Goal: Task Accomplishment & Management: Use online tool/utility

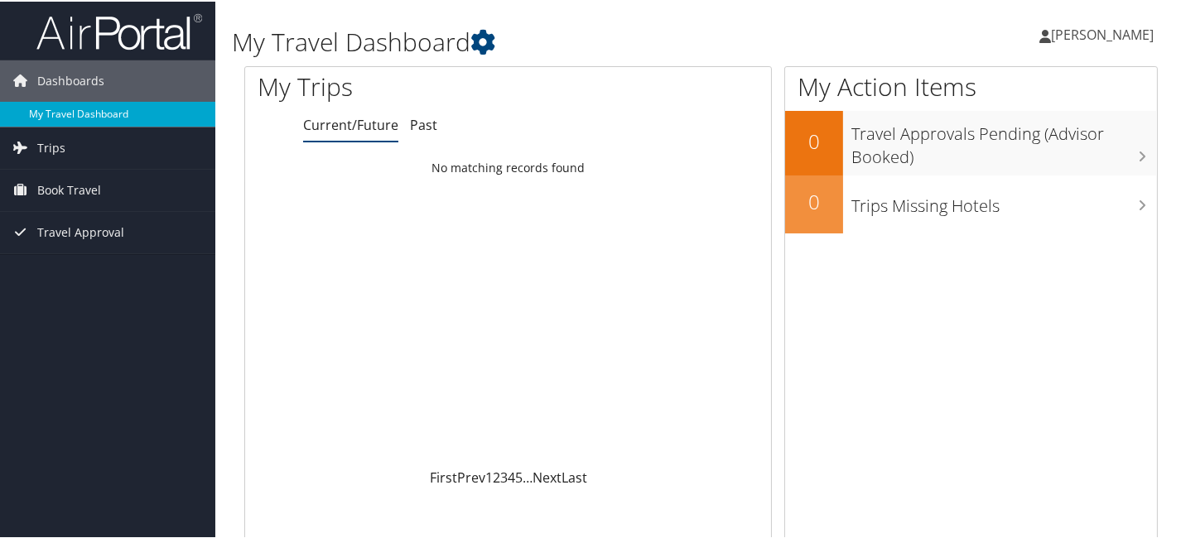
click at [107, 108] on link "My Travel Dashboard" at bounding box center [107, 112] width 215 height 25
click at [51, 145] on span "Trips" at bounding box center [51, 146] width 28 height 41
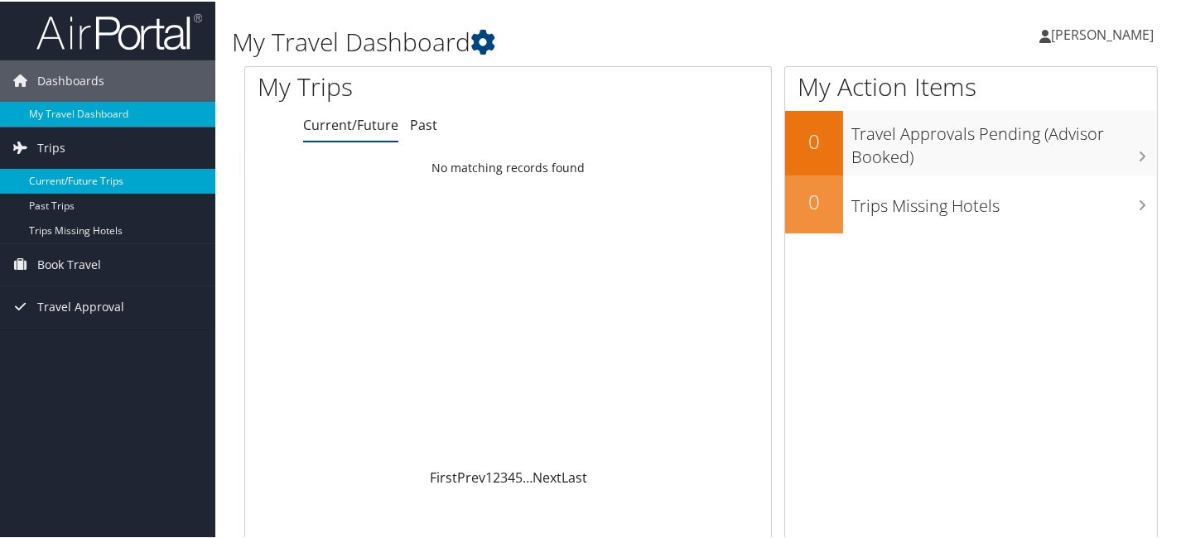
click at [65, 176] on link "Current/Future Trips" at bounding box center [107, 179] width 215 height 25
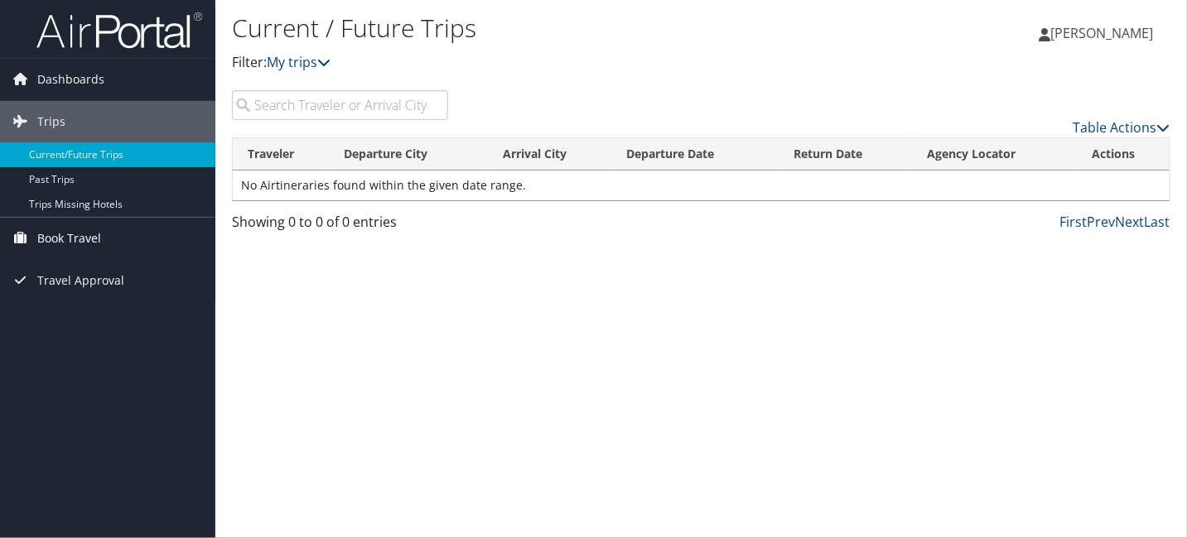
click at [69, 237] on span "Book Travel" at bounding box center [69, 238] width 64 height 41
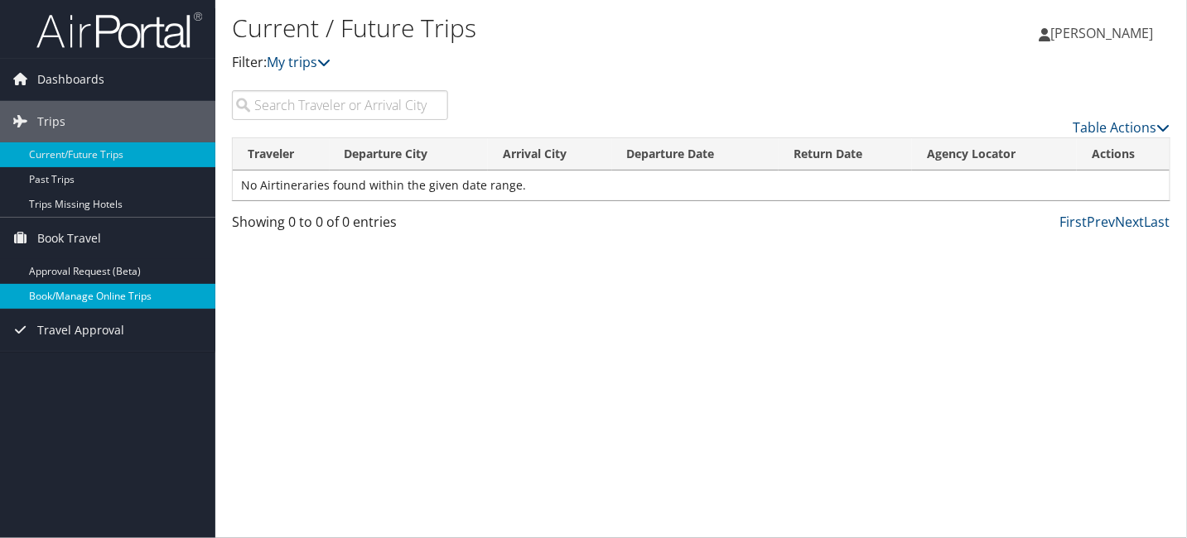
click at [78, 297] on link "Book/Manage Online Trips" at bounding box center [107, 296] width 215 height 25
